Goal: Navigation & Orientation: Understand site structure

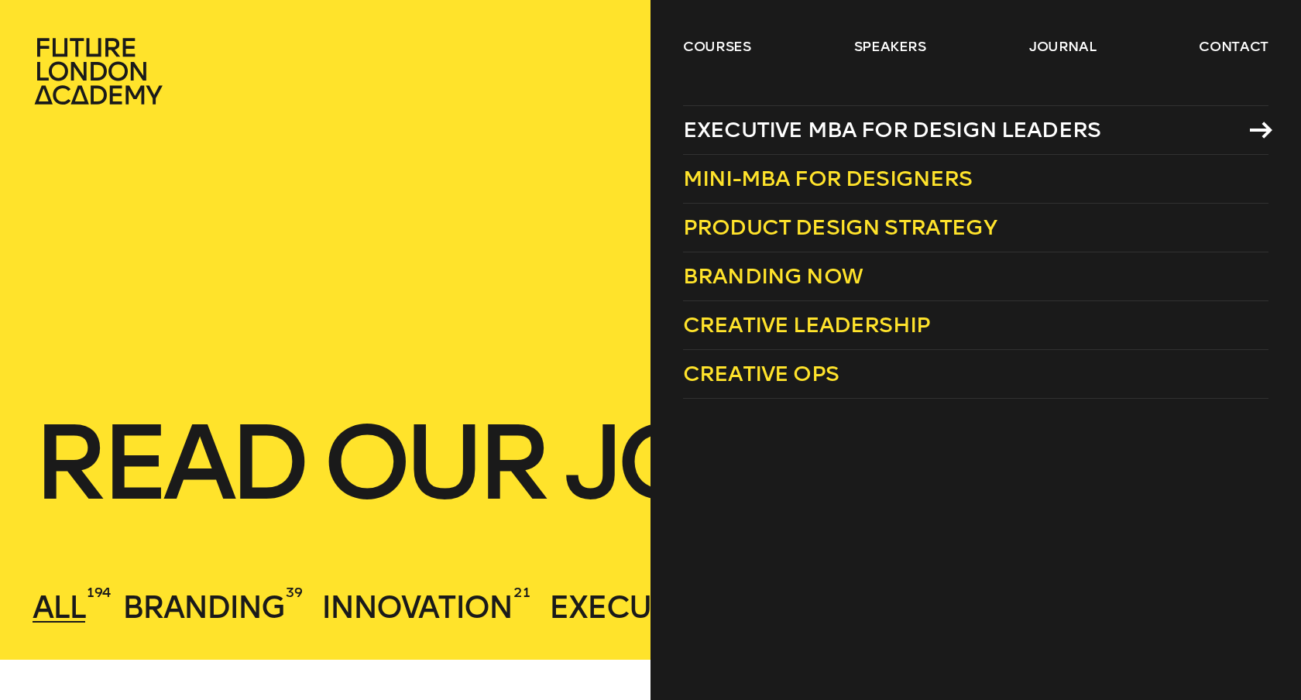
click at [738, 135] on span "Executive MBA for Design Leaders" at bounding box center [891, 130] width 417 height 26
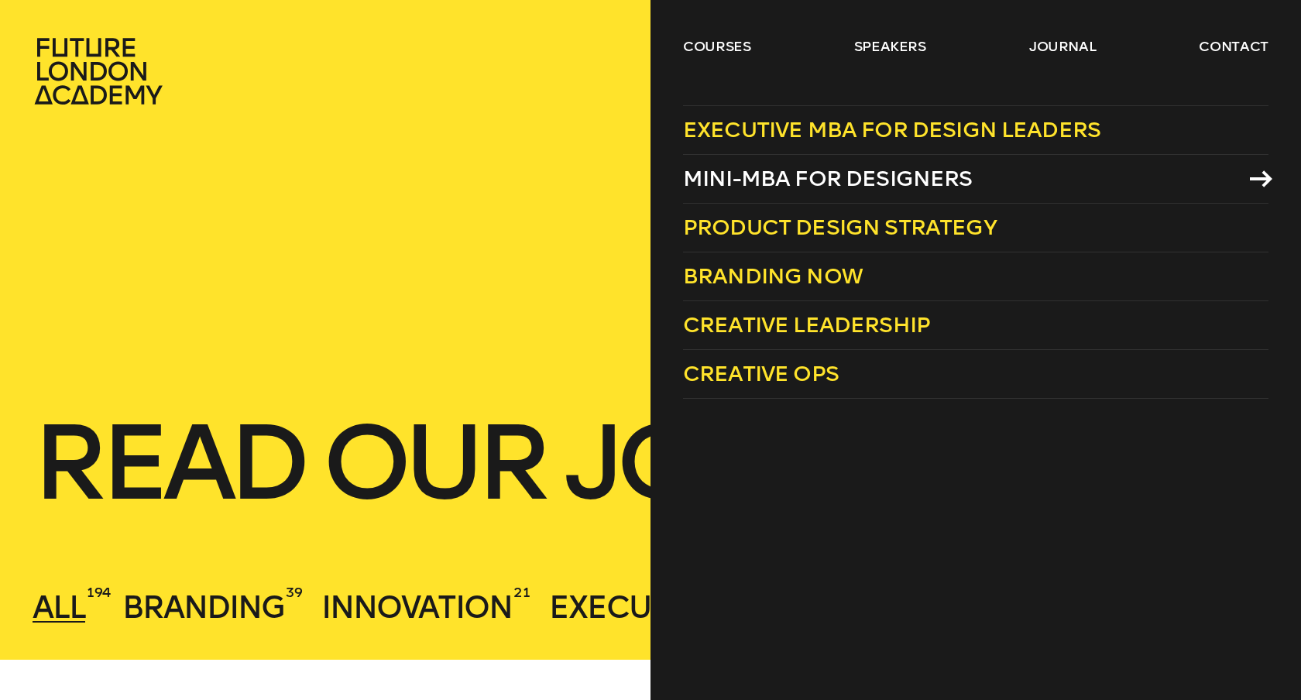
click at [722, 183] on span "Mini-MBA for Designers" at bounding box center [828, 179] width 290 height 26
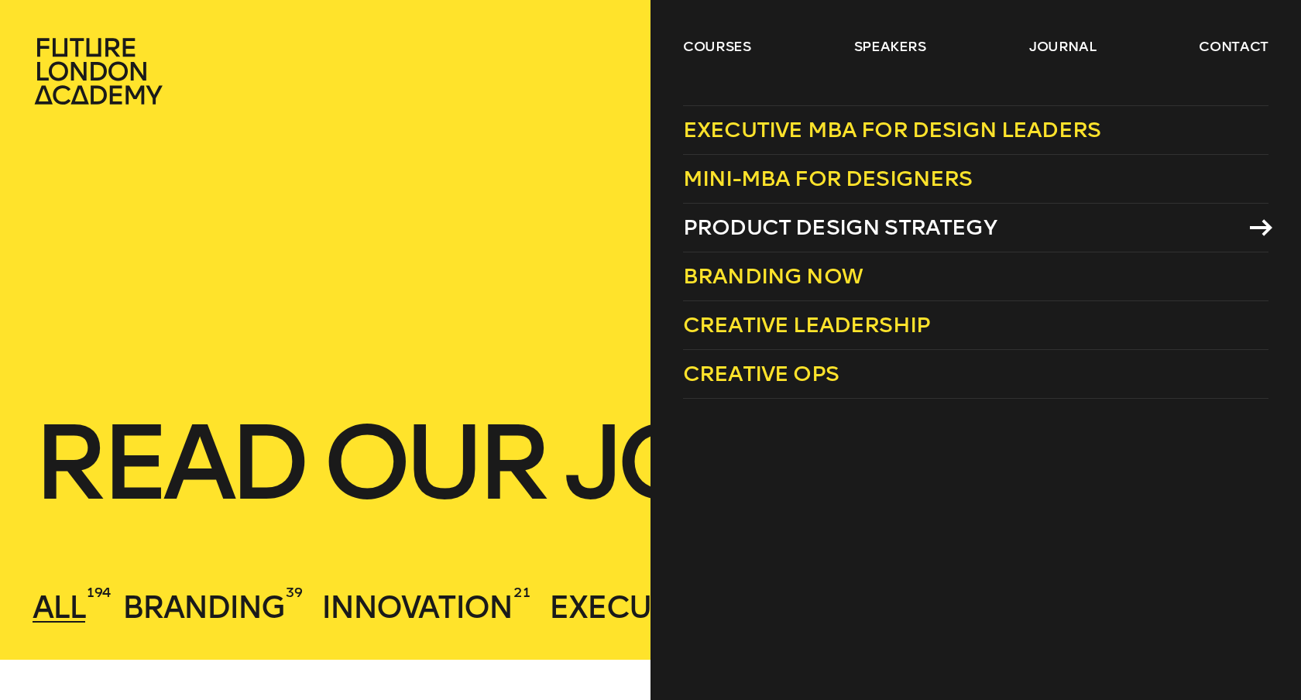
click at [805, 221] on span "Product Design Strategy" at bounding box center [840, 227] width 314 height 26
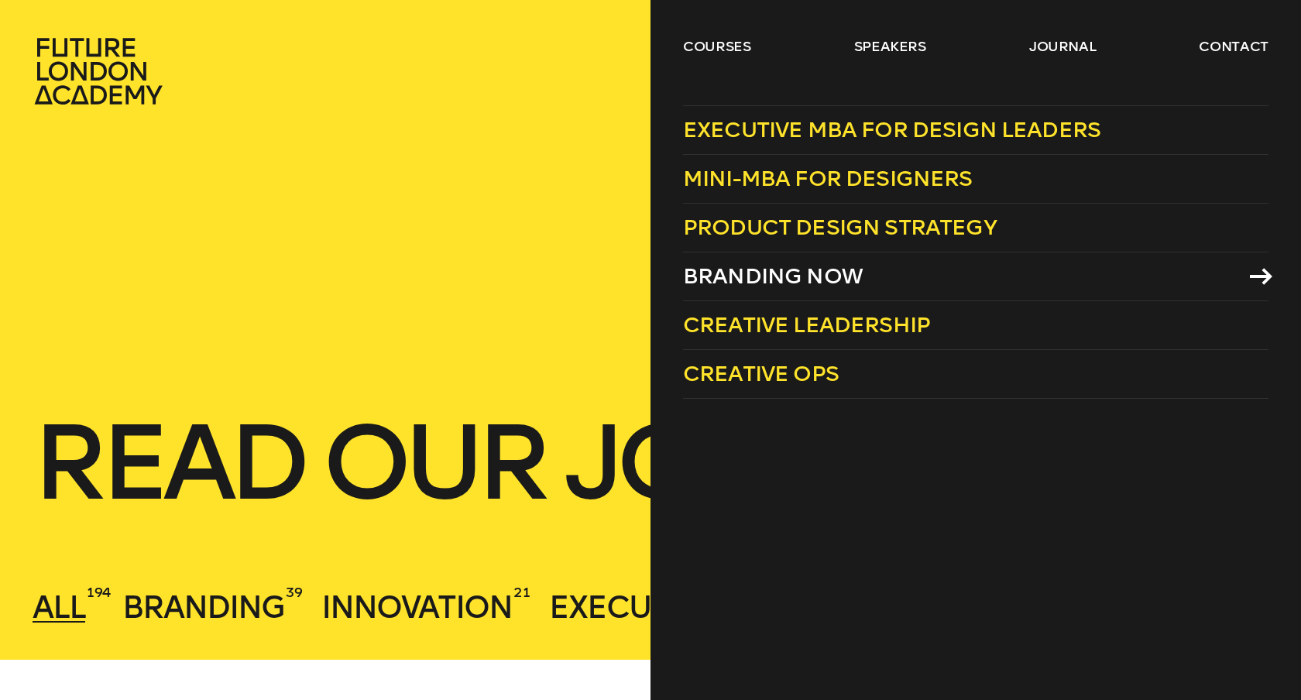
click at [763, 282] on span "Branding Now" at bounding box center [773, 276] width 180 height 26
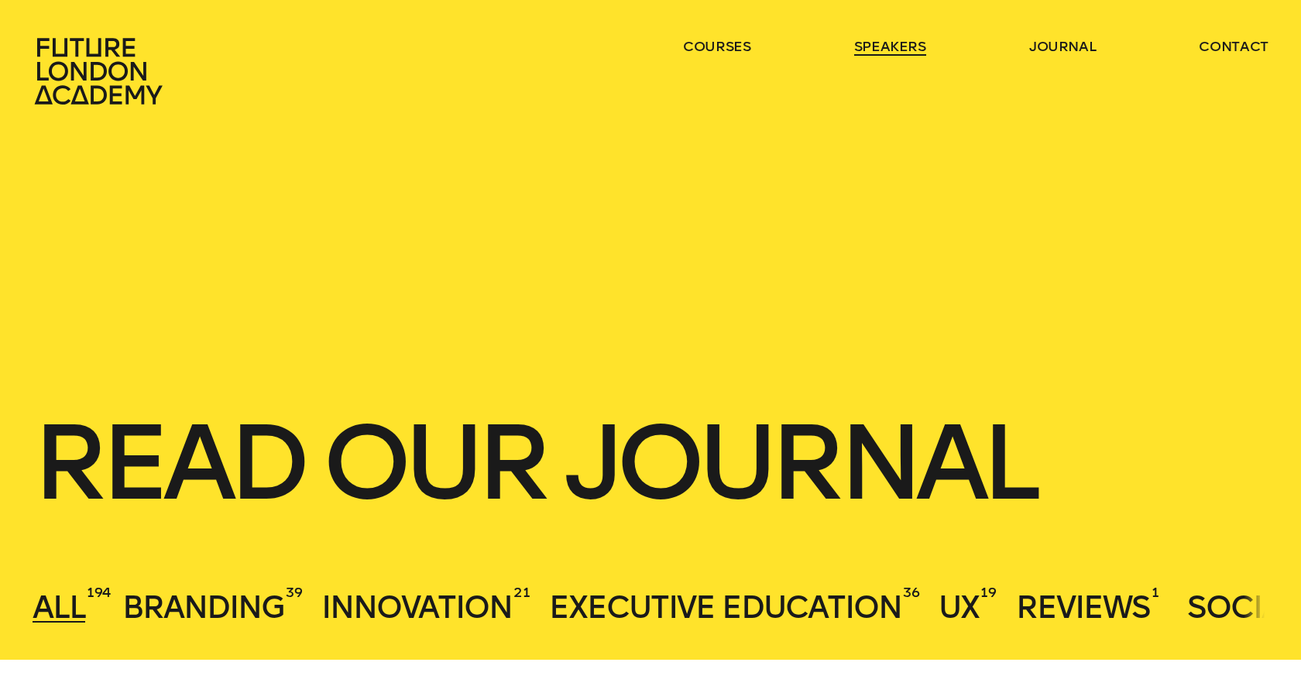
click at [881, 46] on link "speakers" at bounding box center [890, 46] width 72 height 19
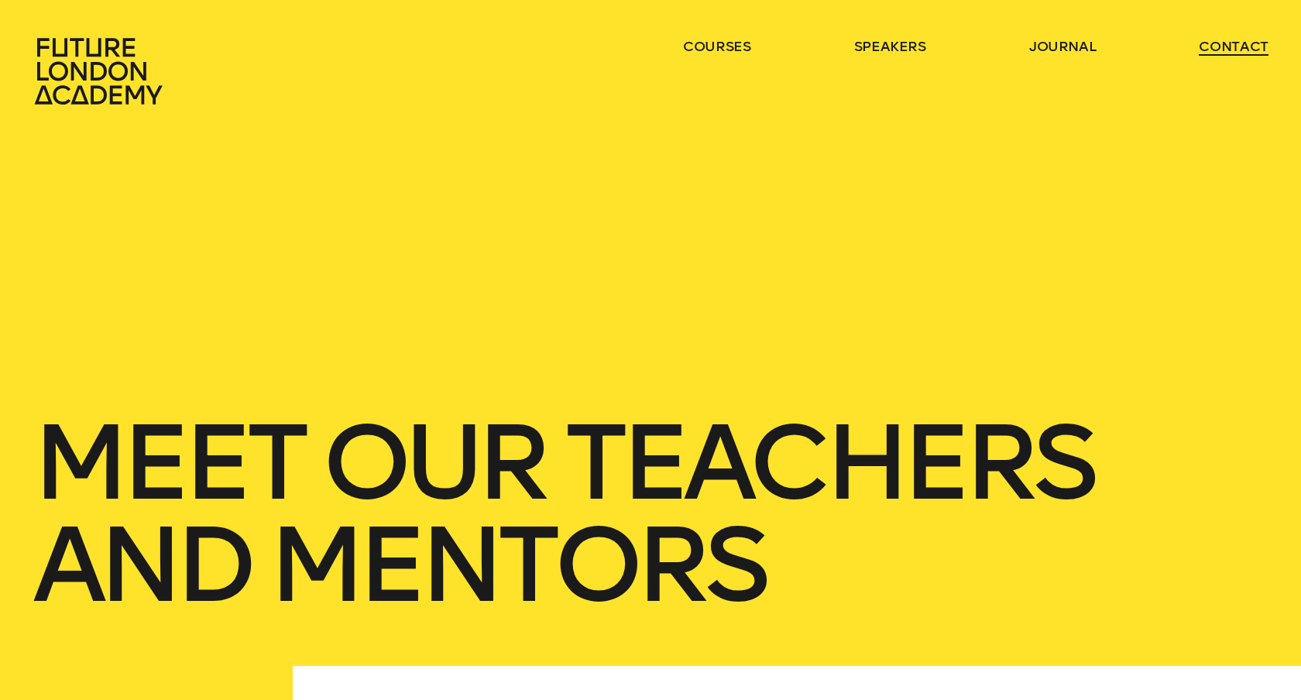
click at [1208, 48] on link "contact" at bounding box center [1233, 46] width 70 height 19
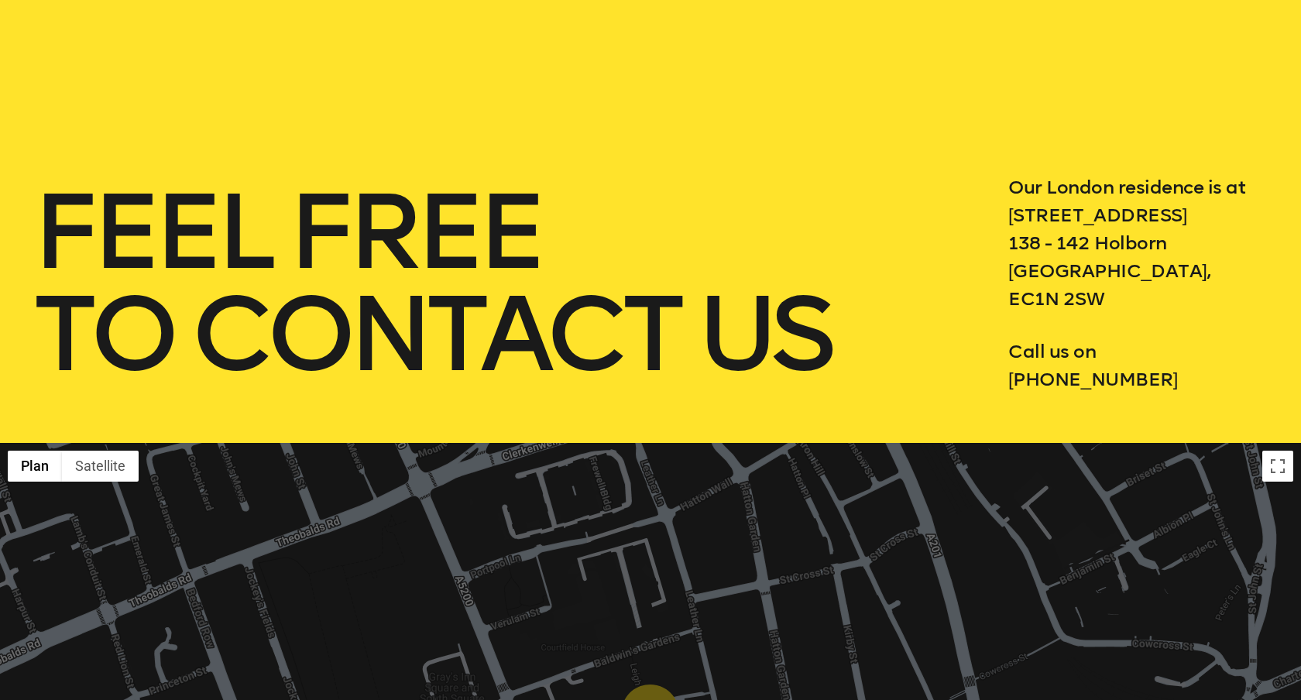
scroll to position [235, 0]
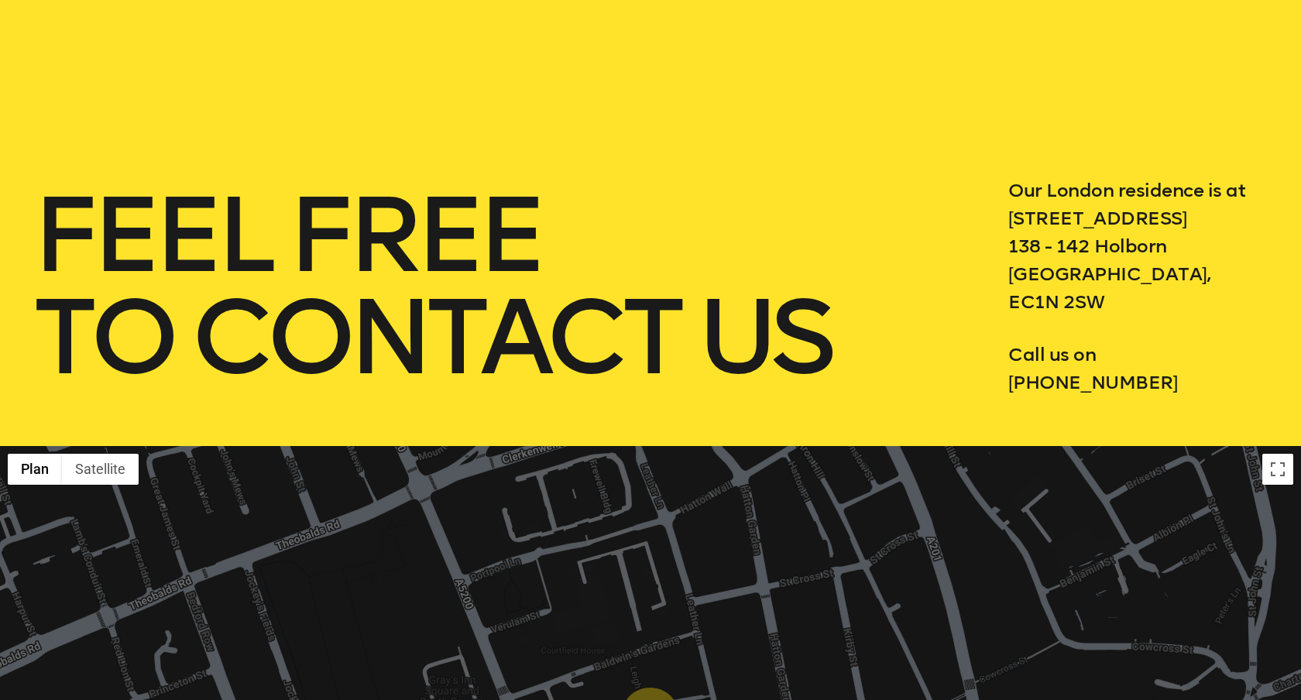
click at [900, 201] on h1 "feel free to contact us" at bounding box center [488, 286] width 910 height 204
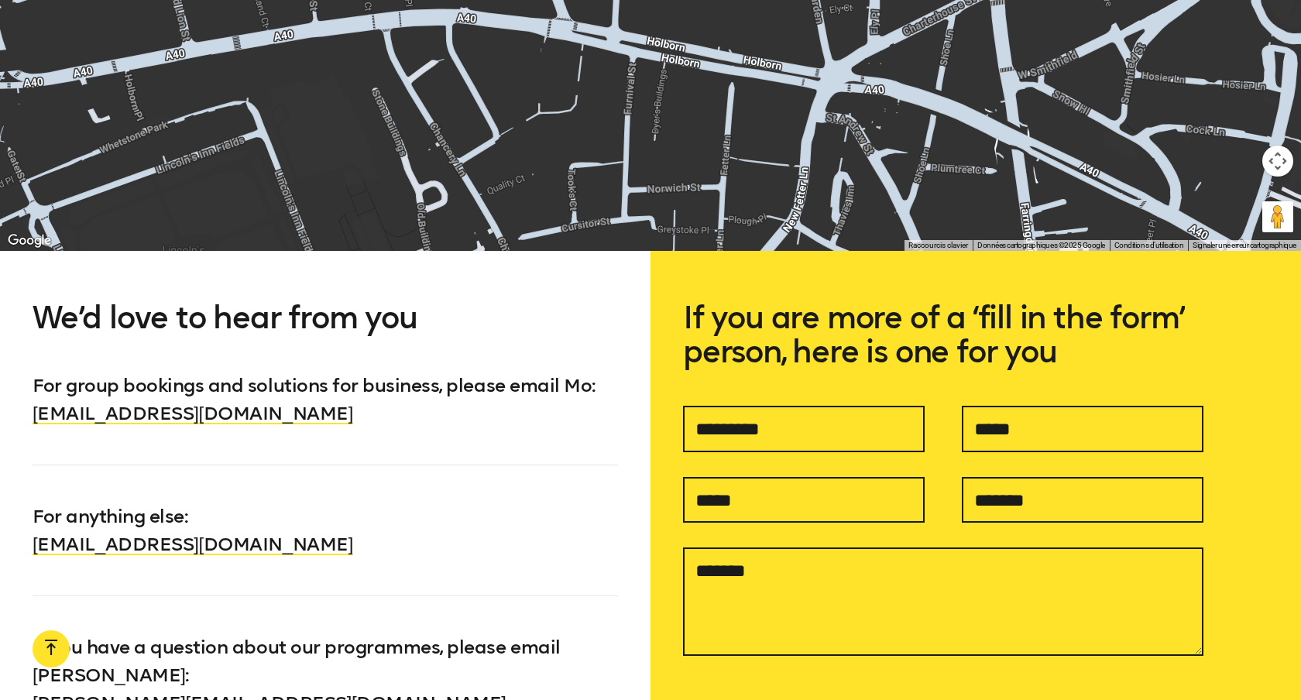
scroll to position [0, 0]
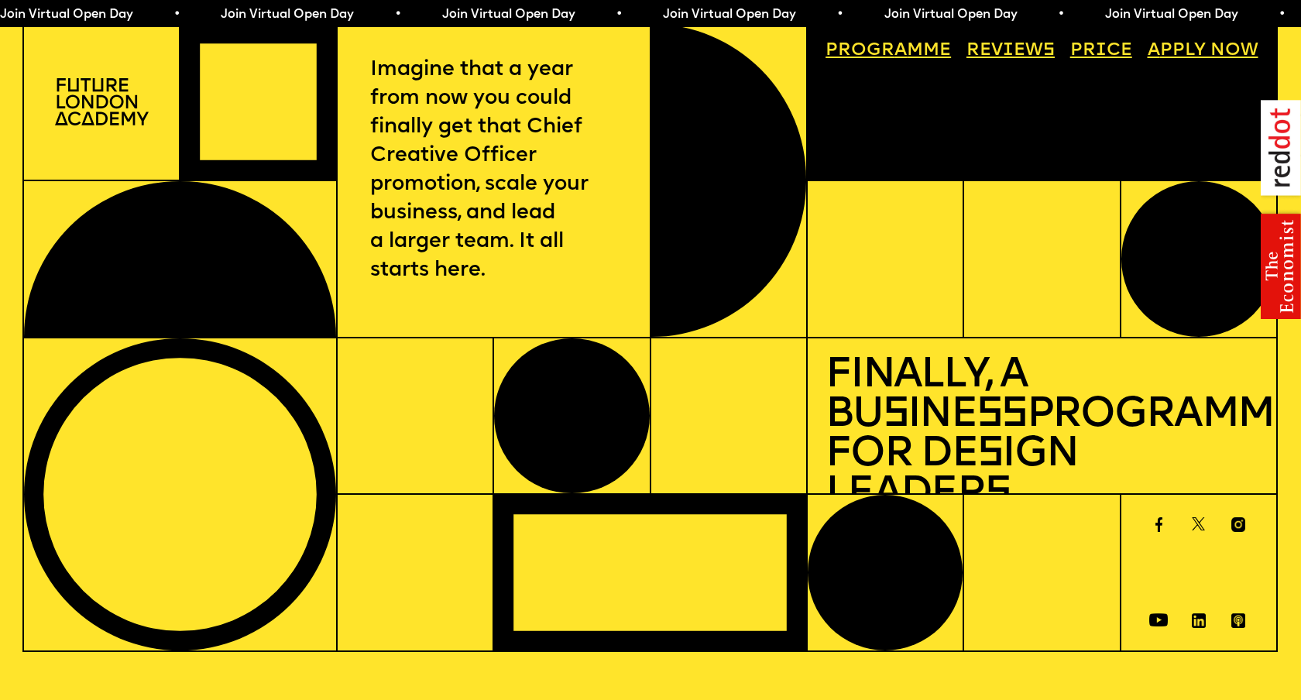
click at [107, 110] on img at bounding box center [102, 101] width 94 height 47
click at [914, 49] on link "Progr a mme" at bounding box center [888, 51] width 143 height 36
click at [1080, 46] on link "Price" at bounding box center [1101, 51] width 80 height 36
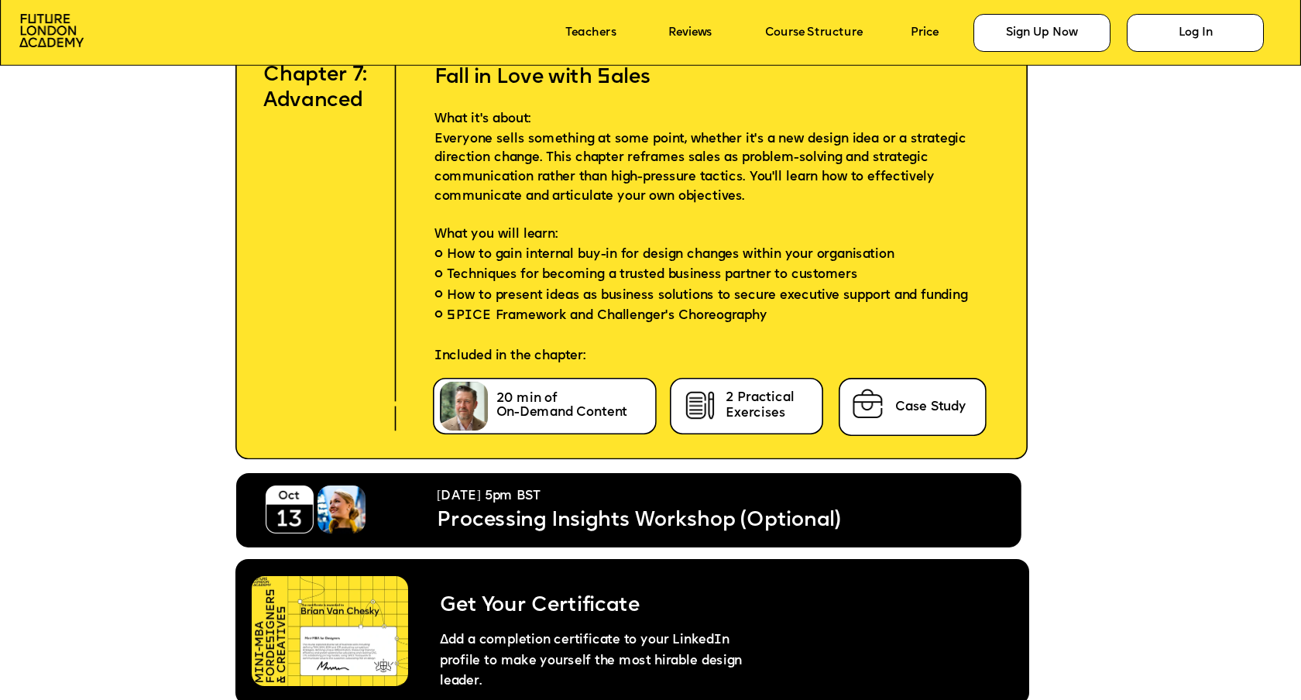
scroll to position [7507, 0]
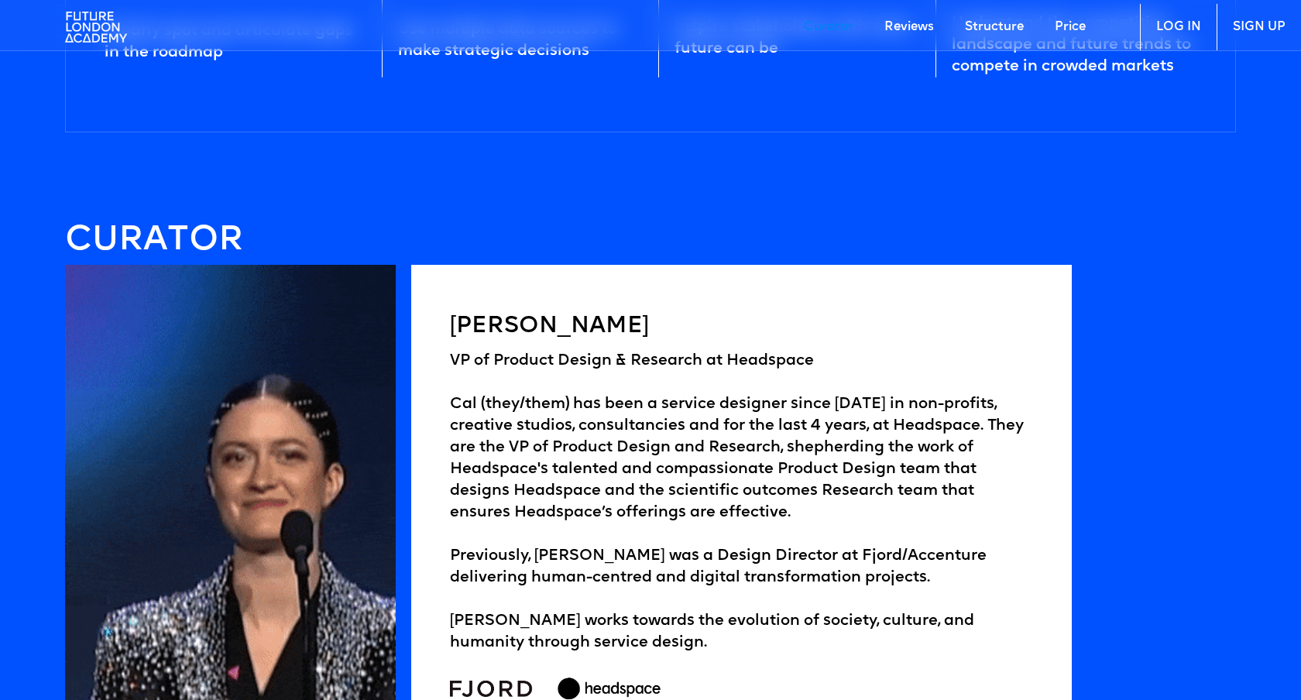
scroll to position [2255, 0]
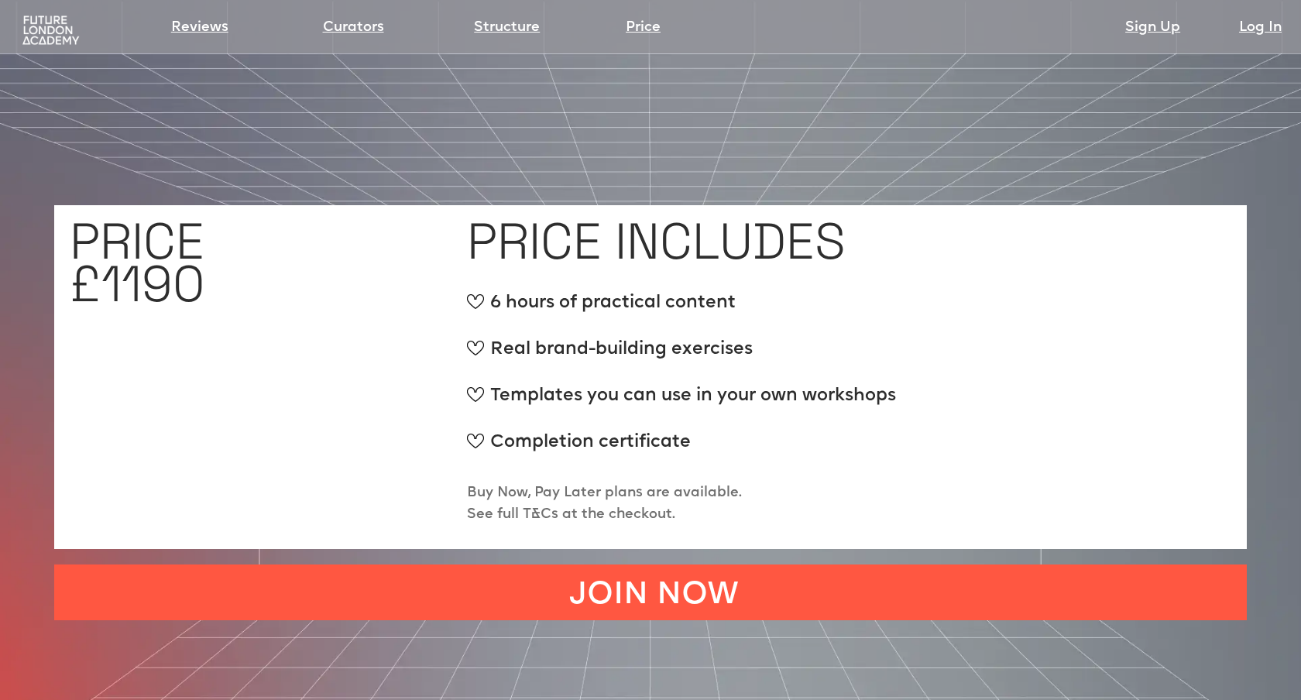
scroll to position [5878, 0]
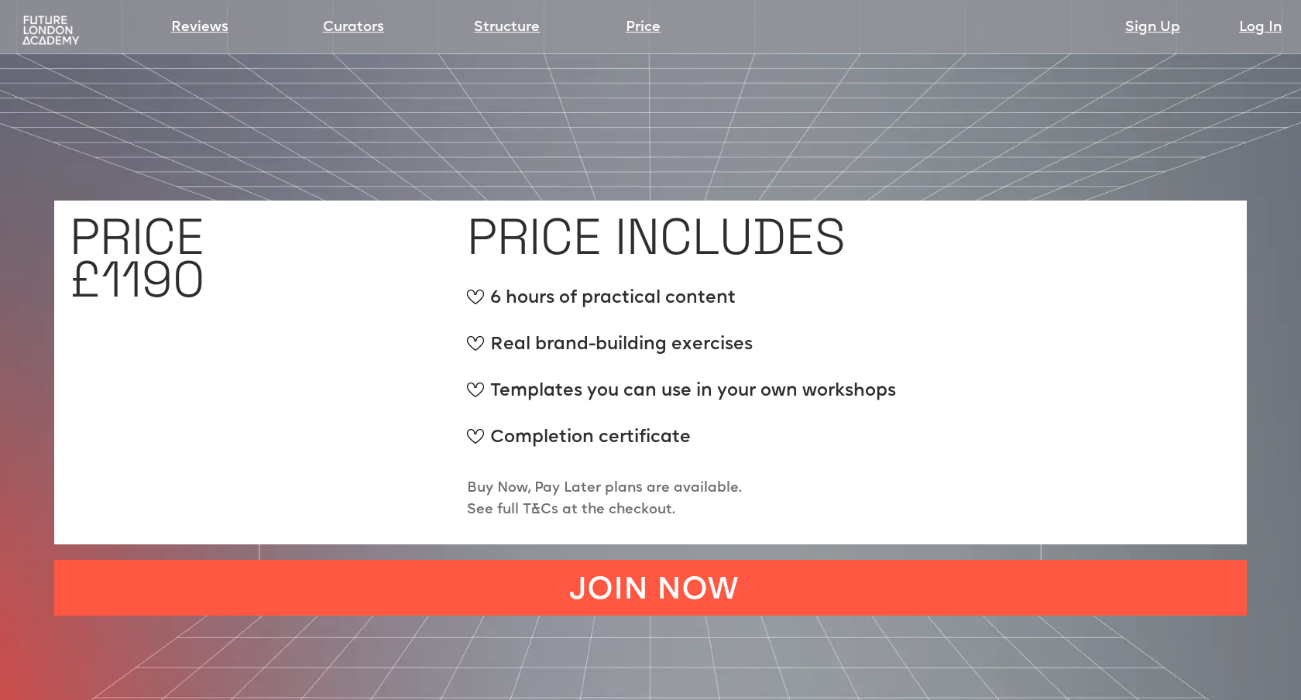
click at [50, 32] on img at bounding box center [50, 31] width 63 height 32
click at [50, 31] on img at bounding box center [50, 31] width 63 height 32
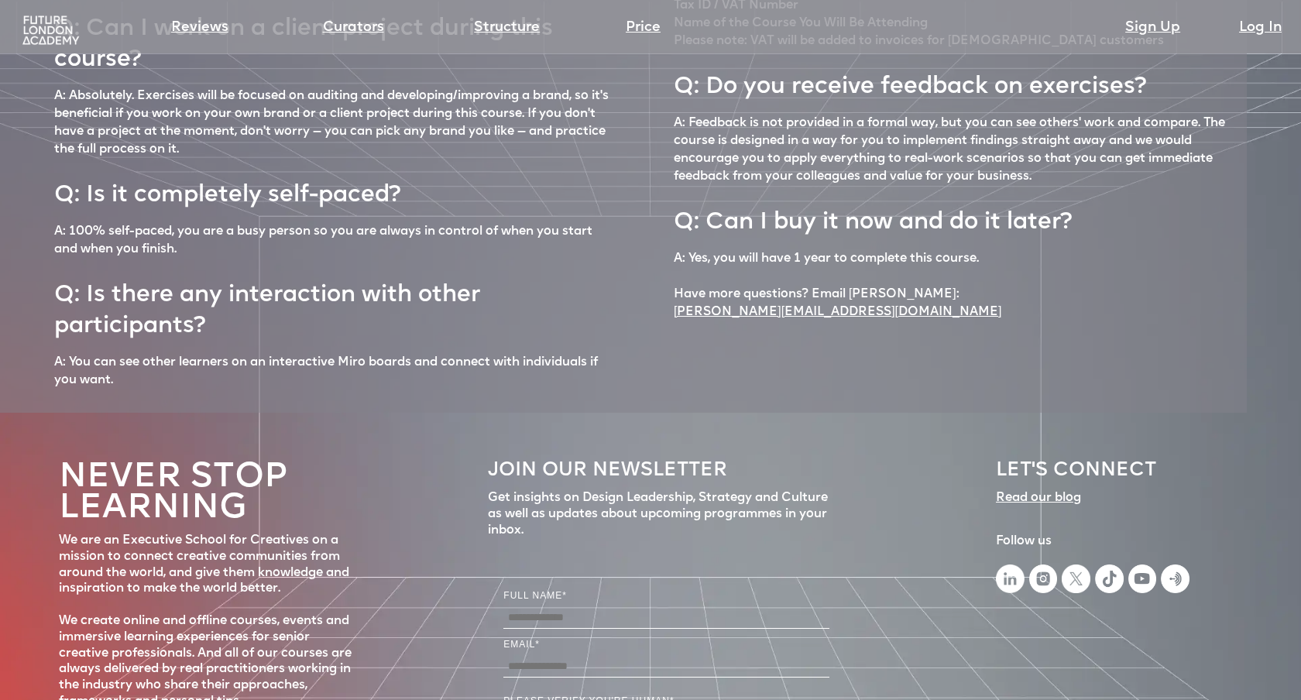
scroll to position [6814, 0]
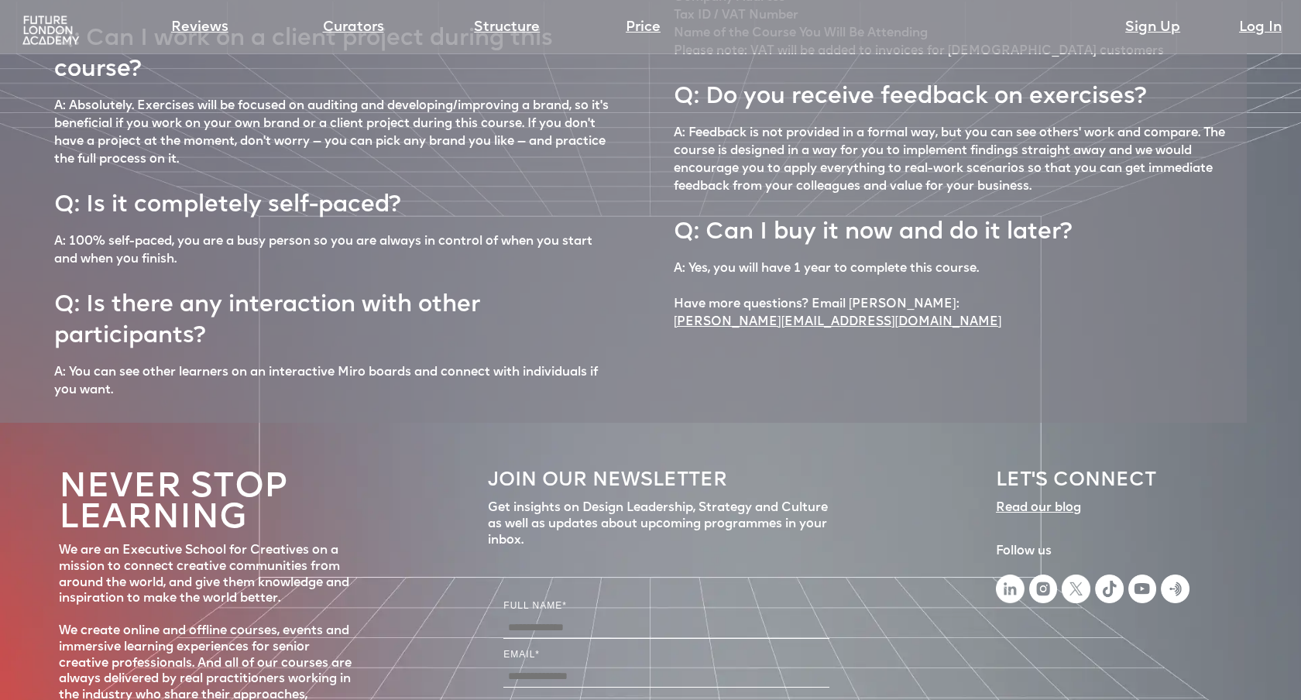
click at [1051, 500] on div "Read our blog ‍" at bounding box center [1038, 516] width 85 height 33
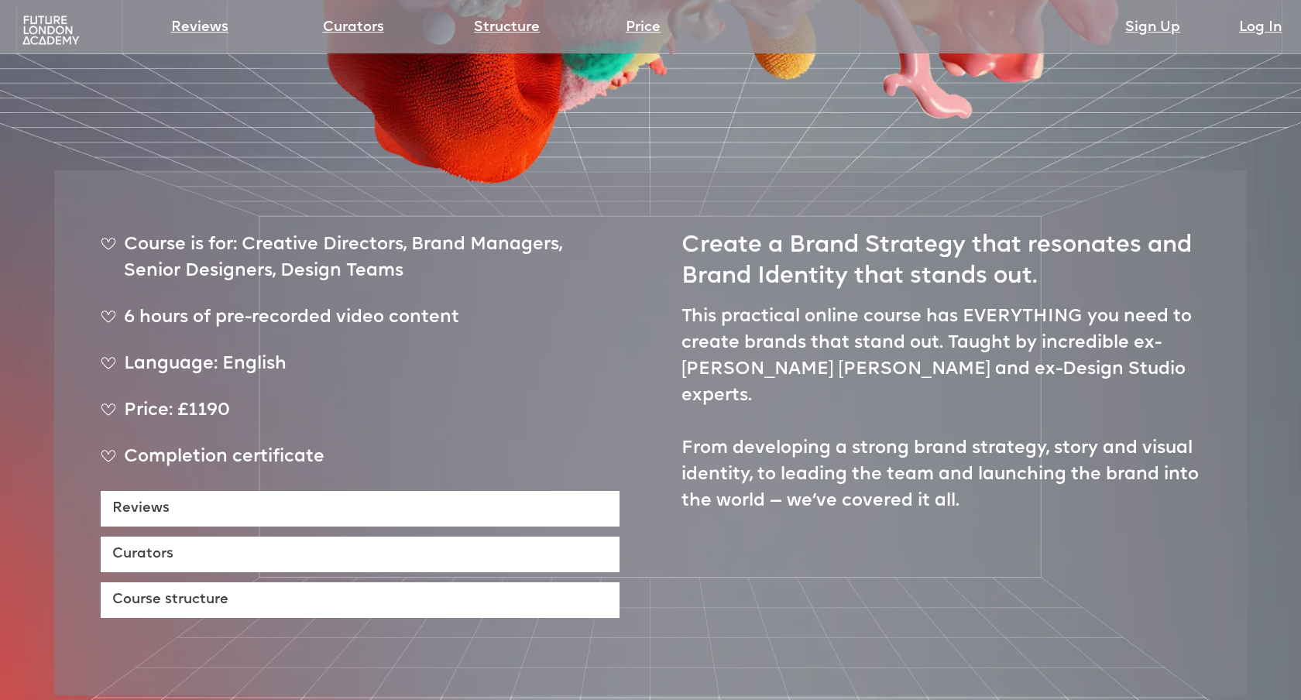
scroll to position [0, 0]
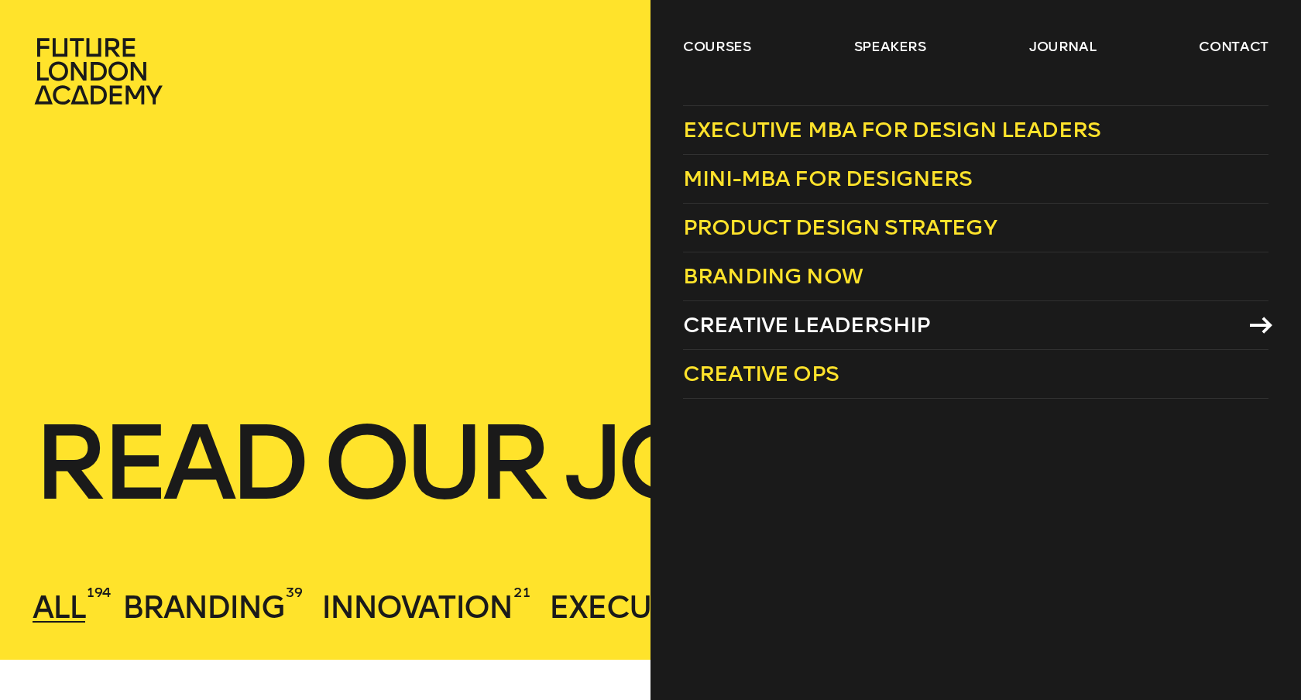
click at [749, 315] on span "Creative Leadership" at bounding box center [806, 325] width 247 height 26
click at [741, 365] on span "Creative Ops" at bounding box center [761, 374] width 156 height 26
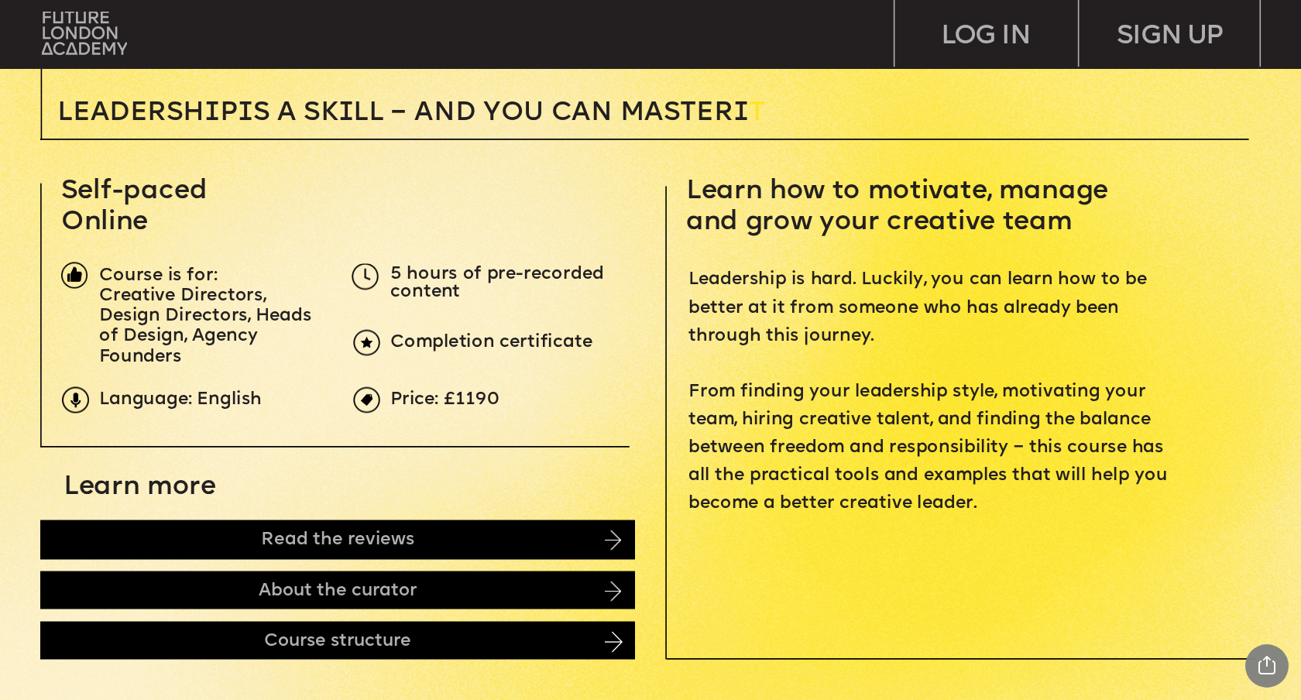
scroll to position [550, 0]
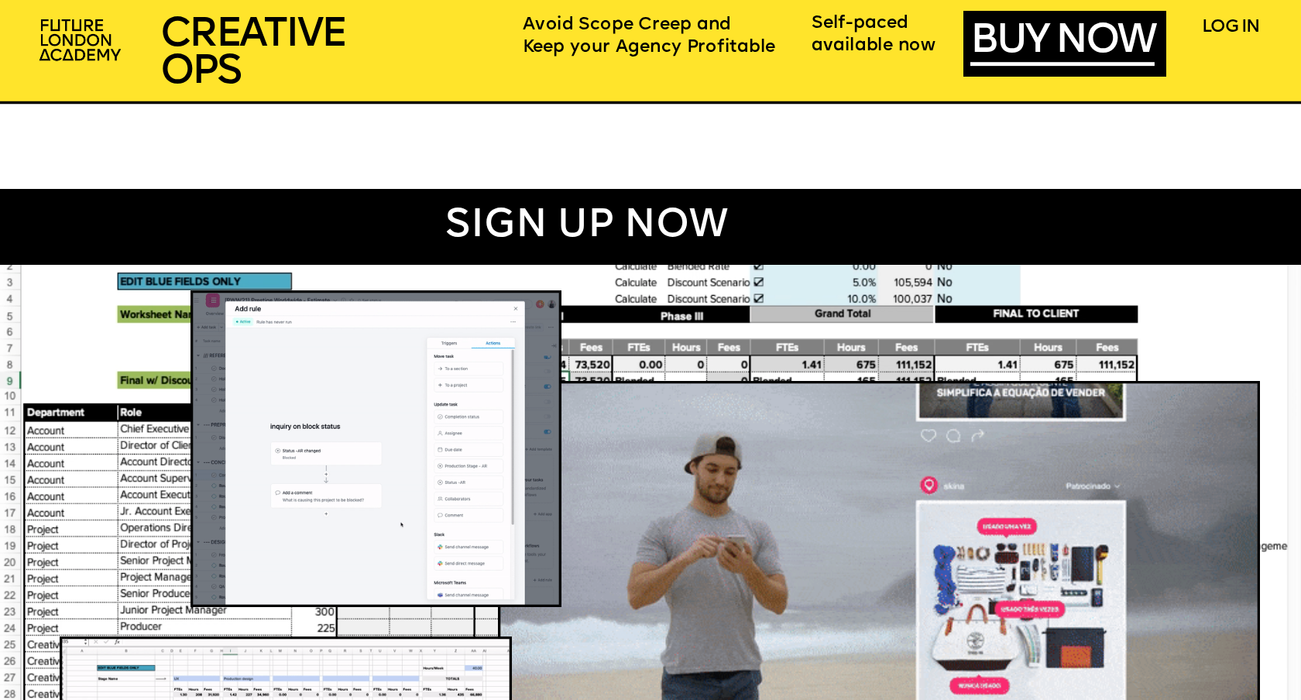
scroll to position [1139, 0]
